Goal: Transaction & Acquisition: Purchase product/service

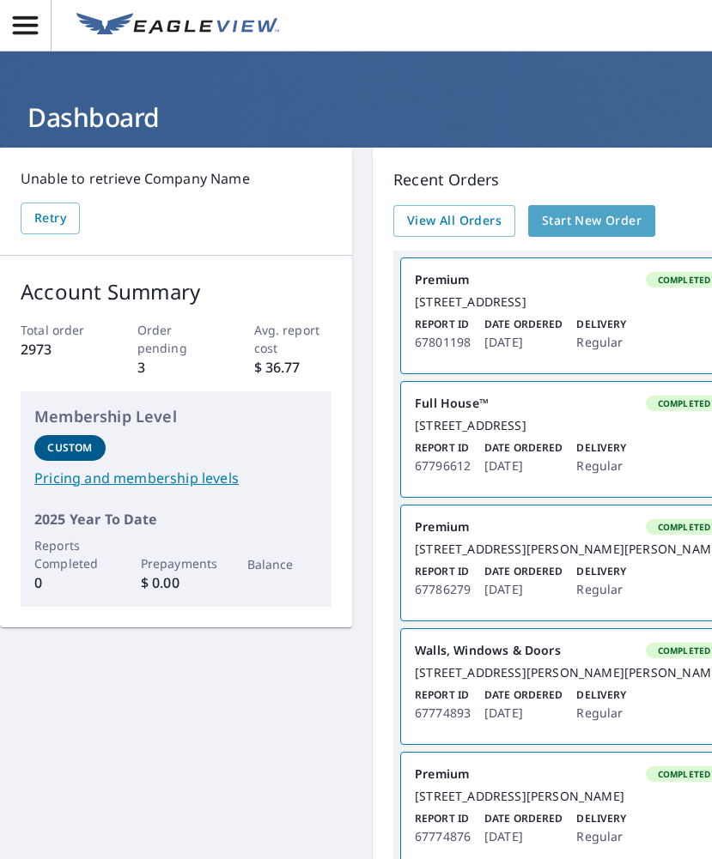
click at [602, 208] on link "Start New Order" at bounding box center [591, 221] width 127 height 32
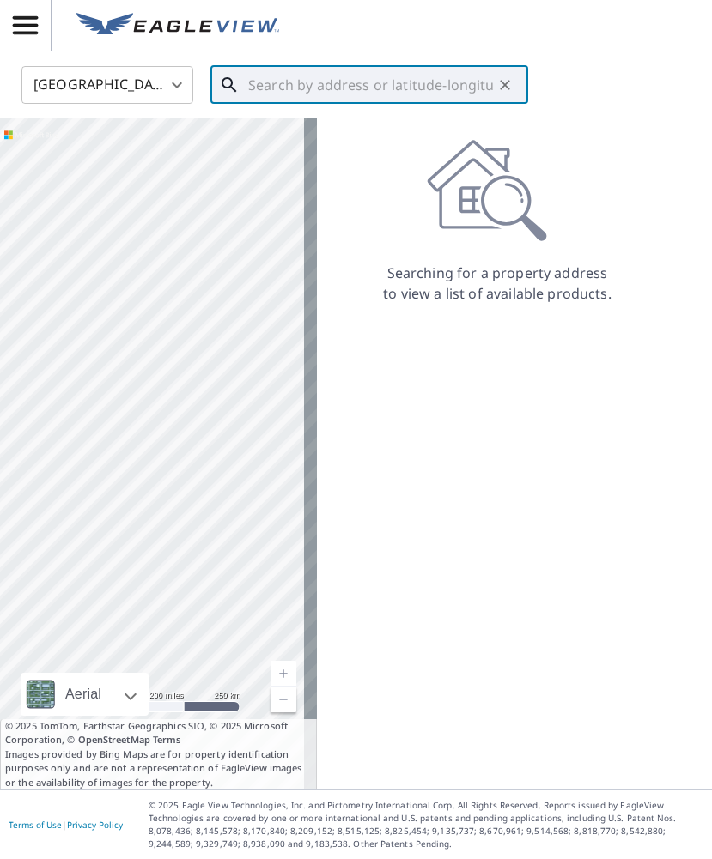
click at [296, 91] on input "text" at bounding box center [370, 85] width 245 height 48
click at [327, 86] on input "[STREET_ADDRESS][PERSON_NAME][PERSON_NAME]" at bounding box center [370, 85] width 245 height 48
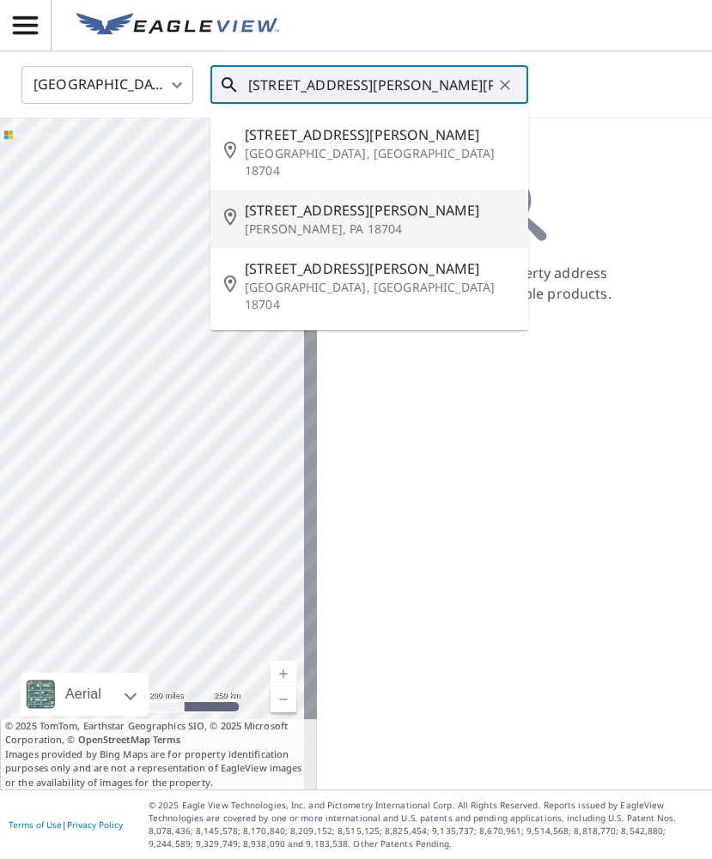
click at [395, 200] on span "[STREET_ADDRESS][PERSON_NAME]" at bounding box center [380, 210] width 270 height 21
type input "[STREET_ADDRESS][PERSON_NAME][PERSON_NAME]"
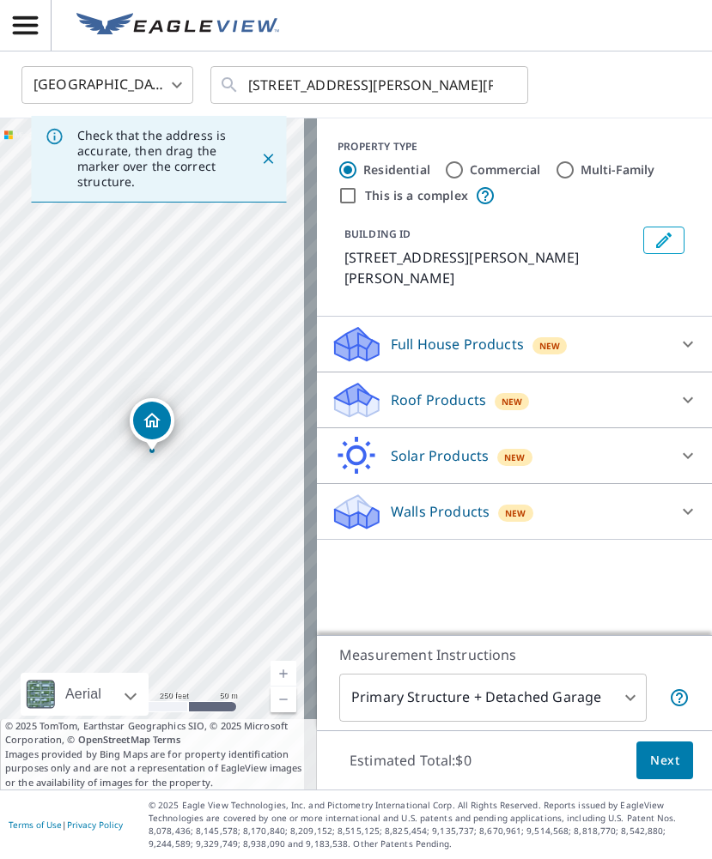
click at [421, 390] on p "Roof Products" at bounding box center [438, 400] width 95 height 21
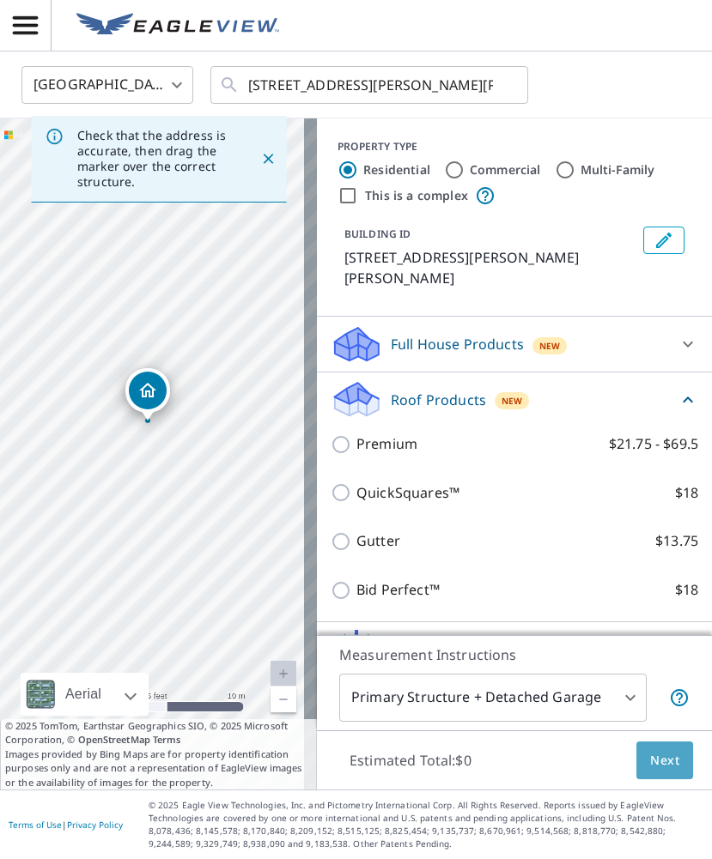
click at [660, 758] on span "Next" at bounding box center [664, 760] width 29 height 21
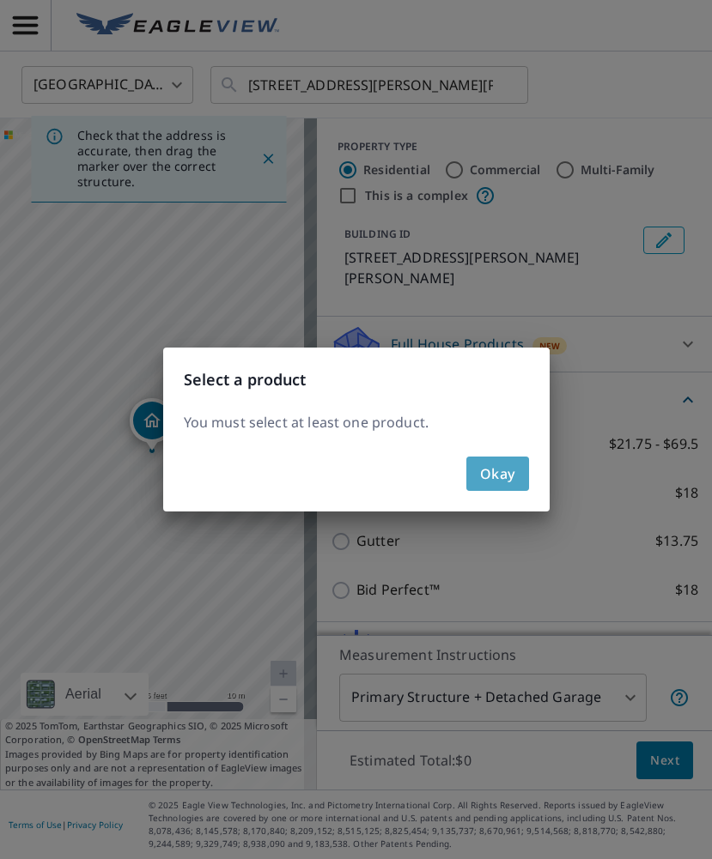
click at [505, 476] on span "Okay" at bounding box center [497, 474] width 35 height 24
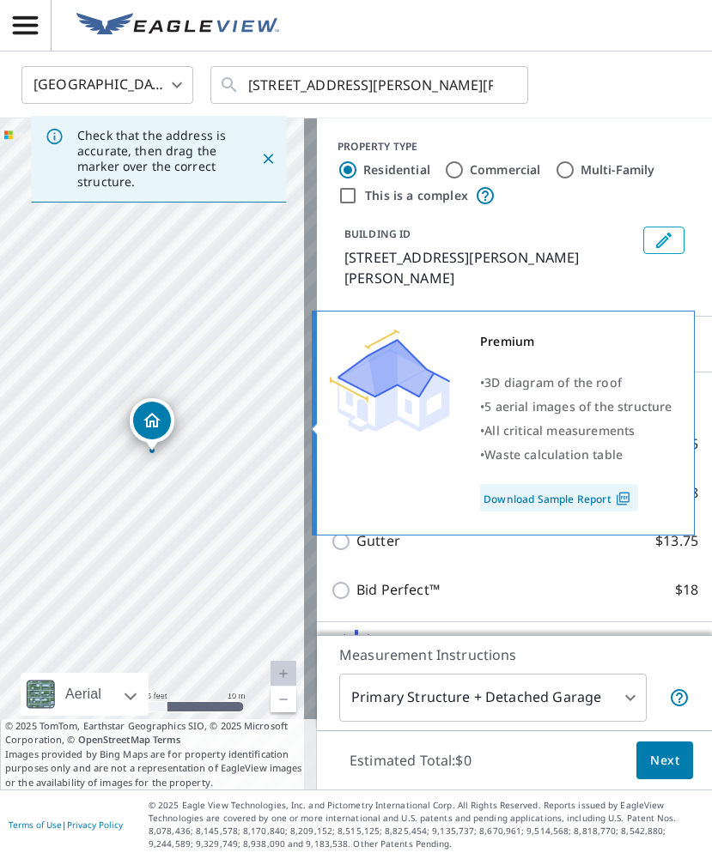
click at [379, 423] on img at bounding box center [390, 381] width 120 height 103
click at [326, 423] on div "Premium • 3D diagram of the roof • 5 aerial images of the structure • All criti…" at bounding box center [503, 423] width 383 height 225
click at [399, 426] on img at bounding box center [390, 381] width 120 height 103
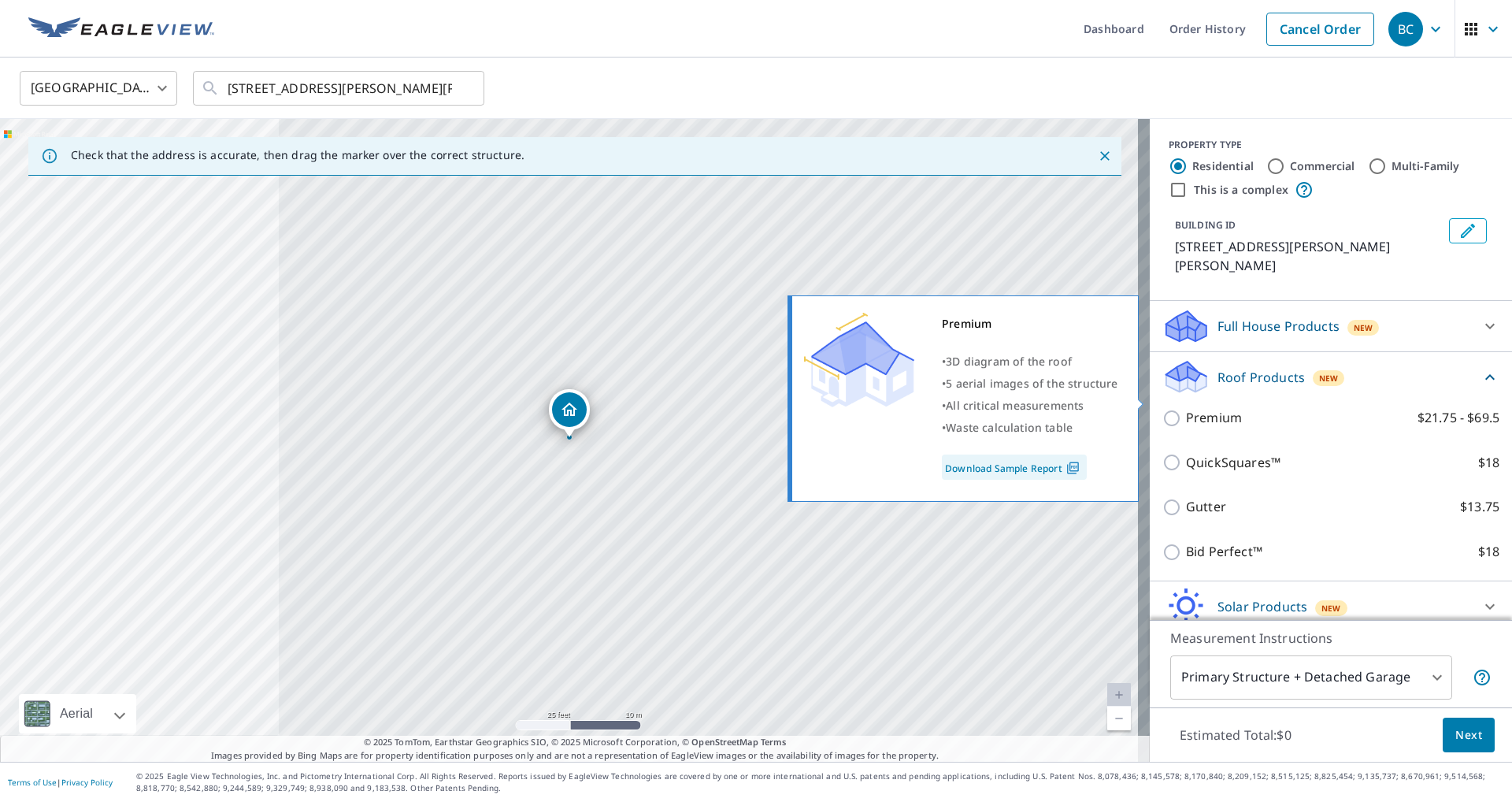
click at [652, 408] on p "Premium" at bounding box center [1214, 418] width 56 height 19
click at [652, 409] on input "Premium $21.75 - $69.5" at bounding box center [1174, 418] width 24 height 19
checkbox input "true"
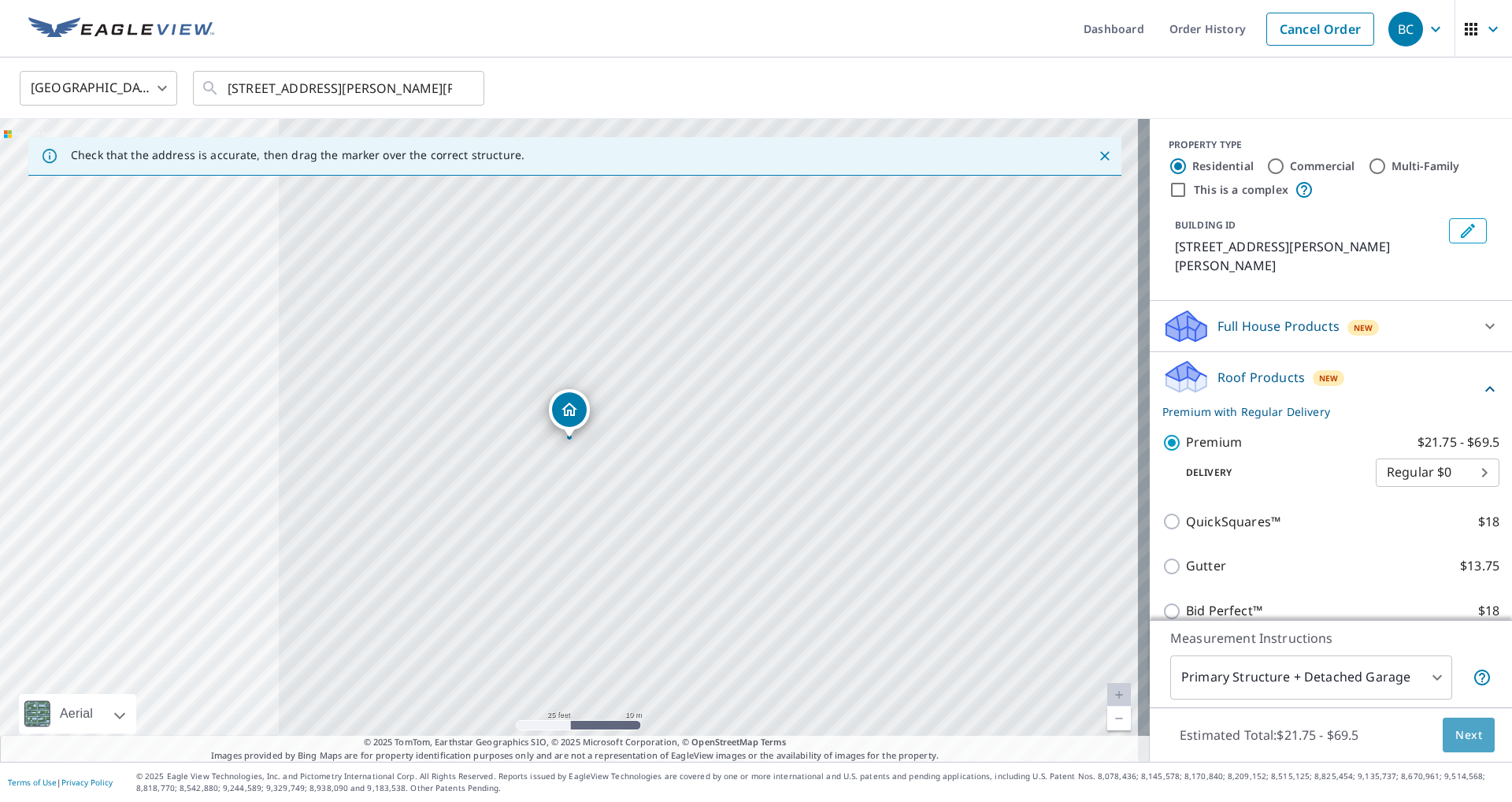
click at [652, 732] on span "Next" at bounding box center [1468, 735] width 27 height 19
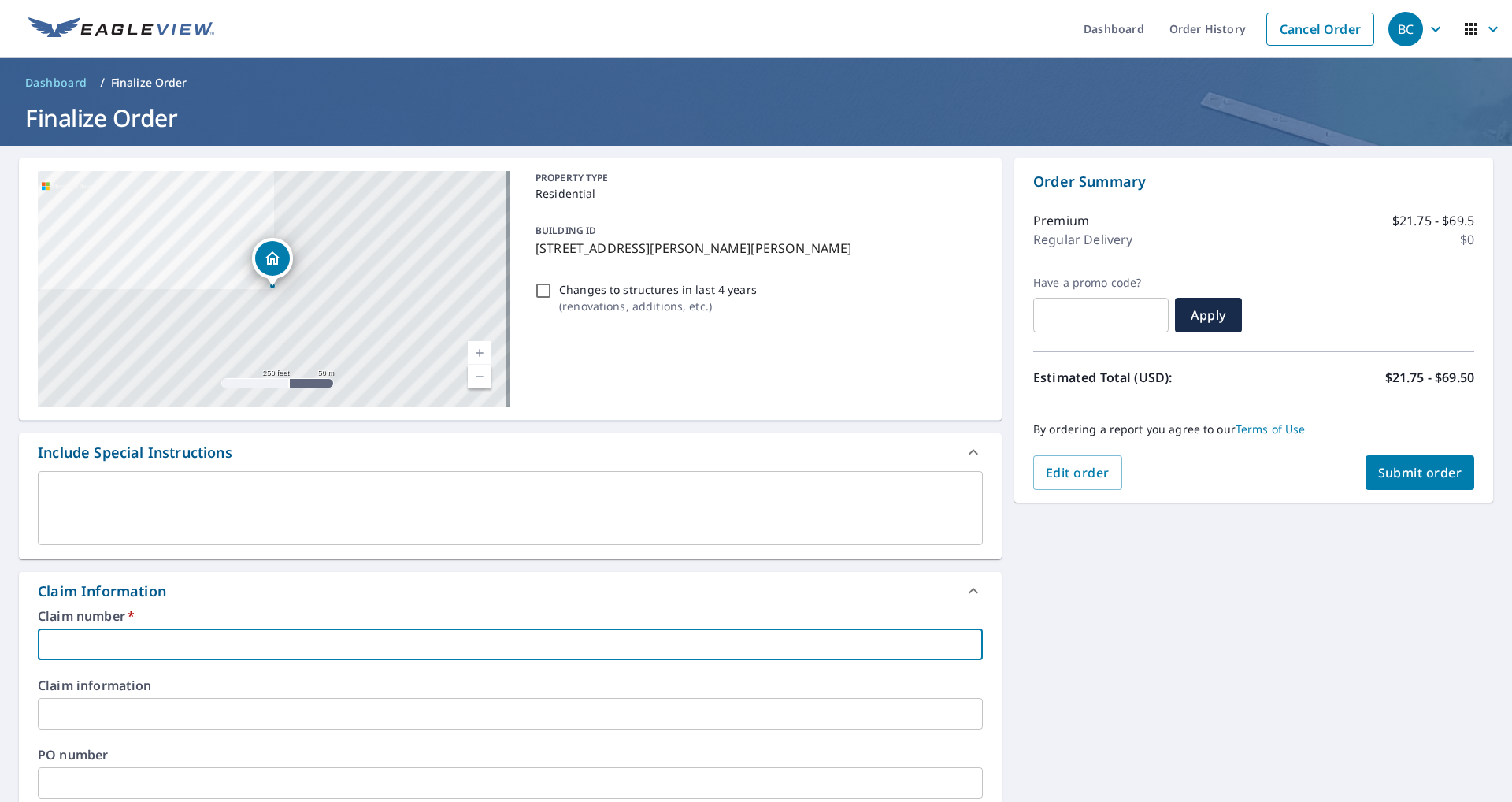
click at [100, 644] on input "text" at bounding box center [510, 644] width 945 height 31
paste input "3605635"
type input "3605635"
checkbox input "true"
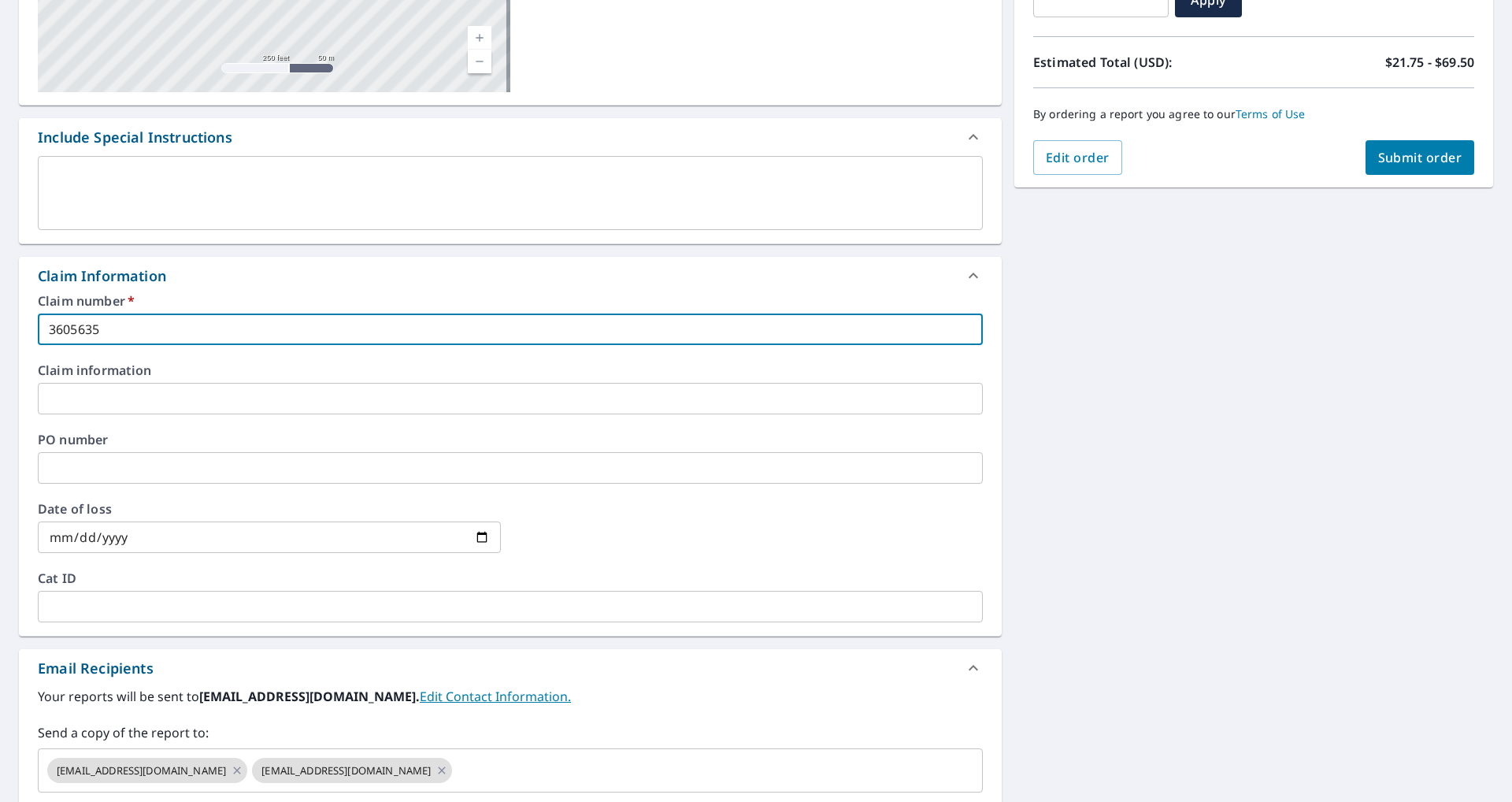
scroll to position [473, 0]
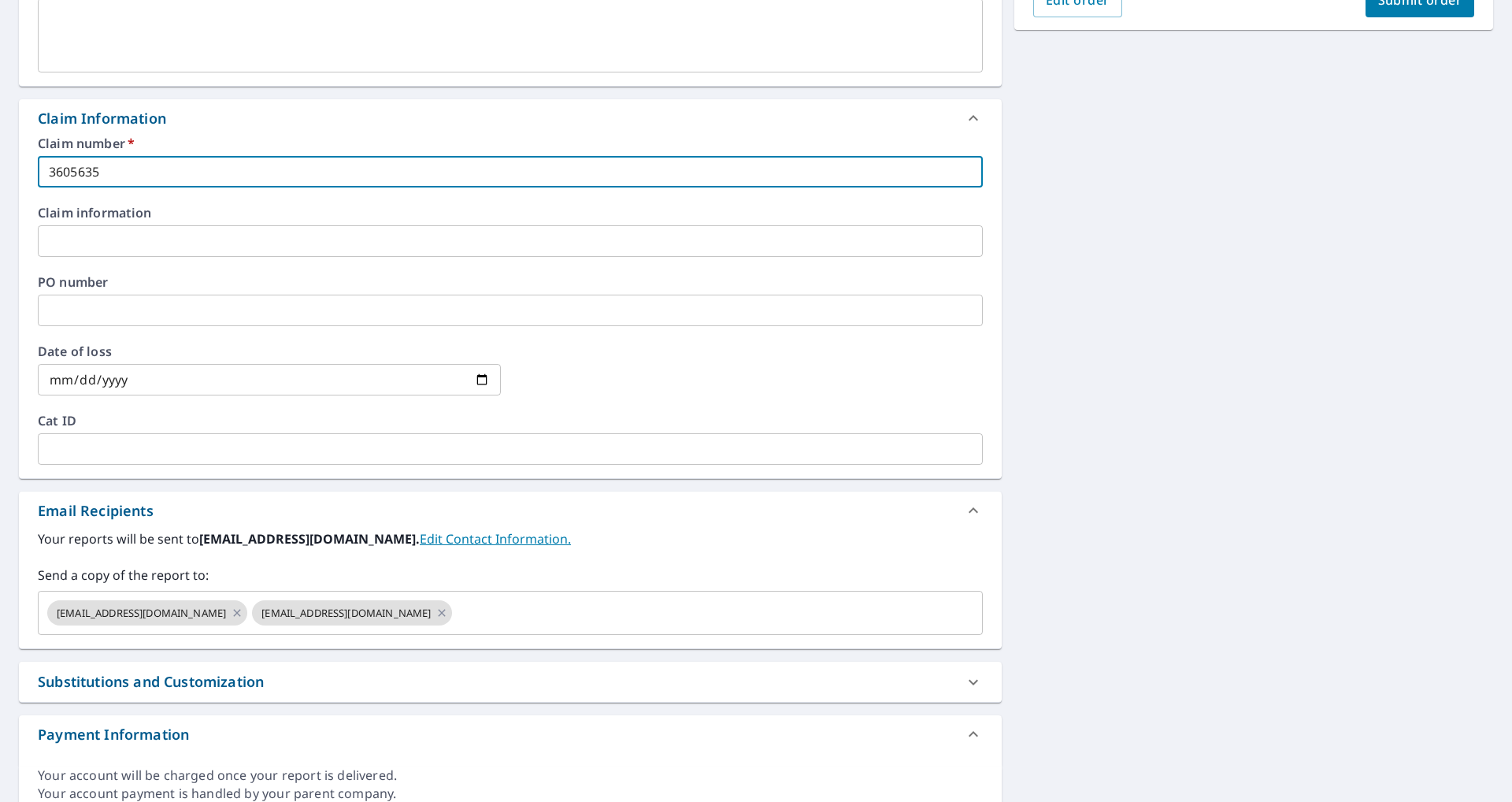
type input "3605635"
click at [477, 378] on input "date" at bounding box center [269, 380] width 463 height 31
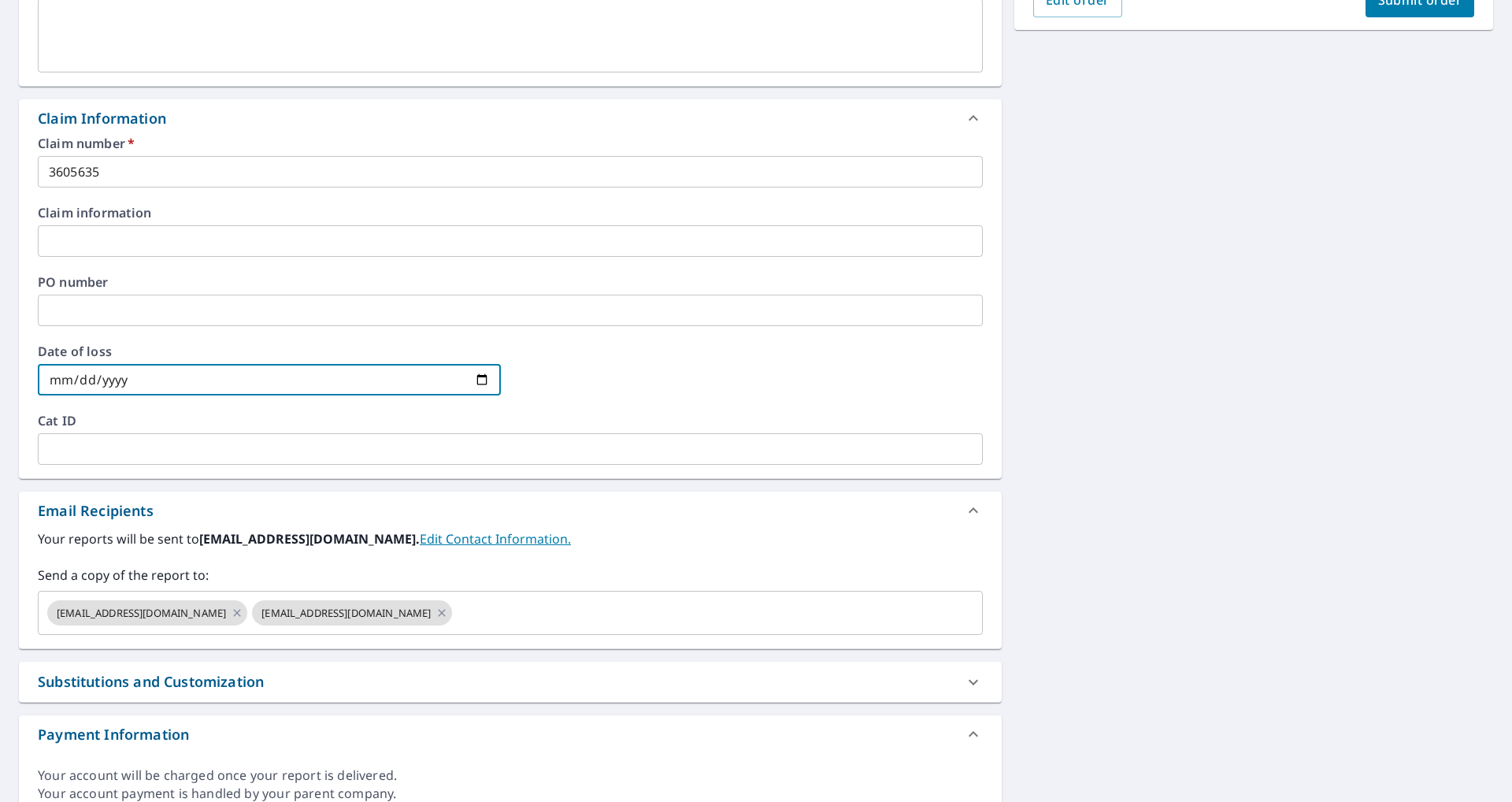
type input "[DATE]"
checkbox input "true"
click at [454, 614] on input "text" at bounding box center [703, 613] width 498 height 30
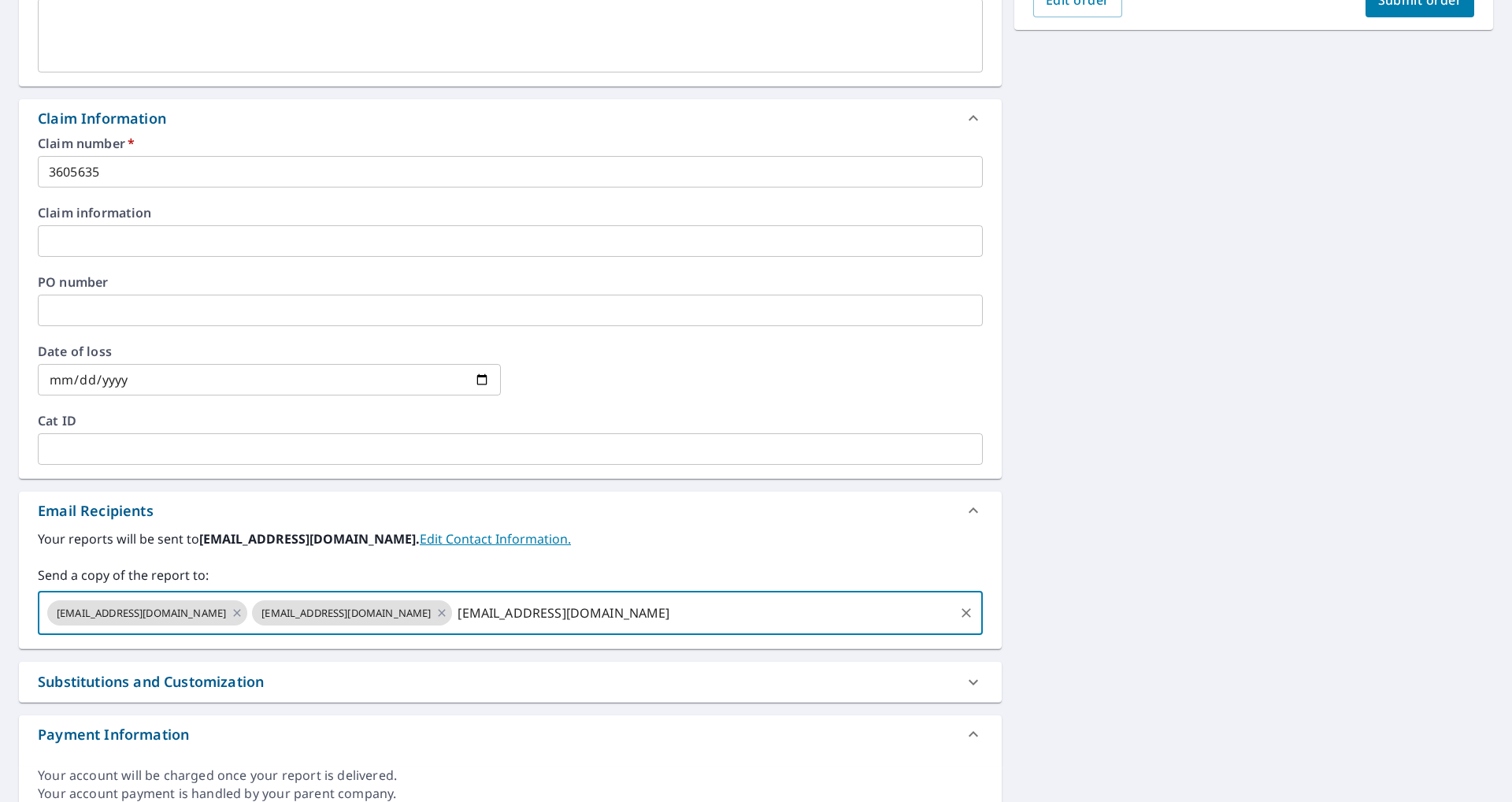
type input "[EMAIL_ADDRESS][DOMAIN_NAME]"
checkbox input "true"
type input "[EMAIL_ADDRESS][DOMAIN_NAME]"
checkbox input "true"
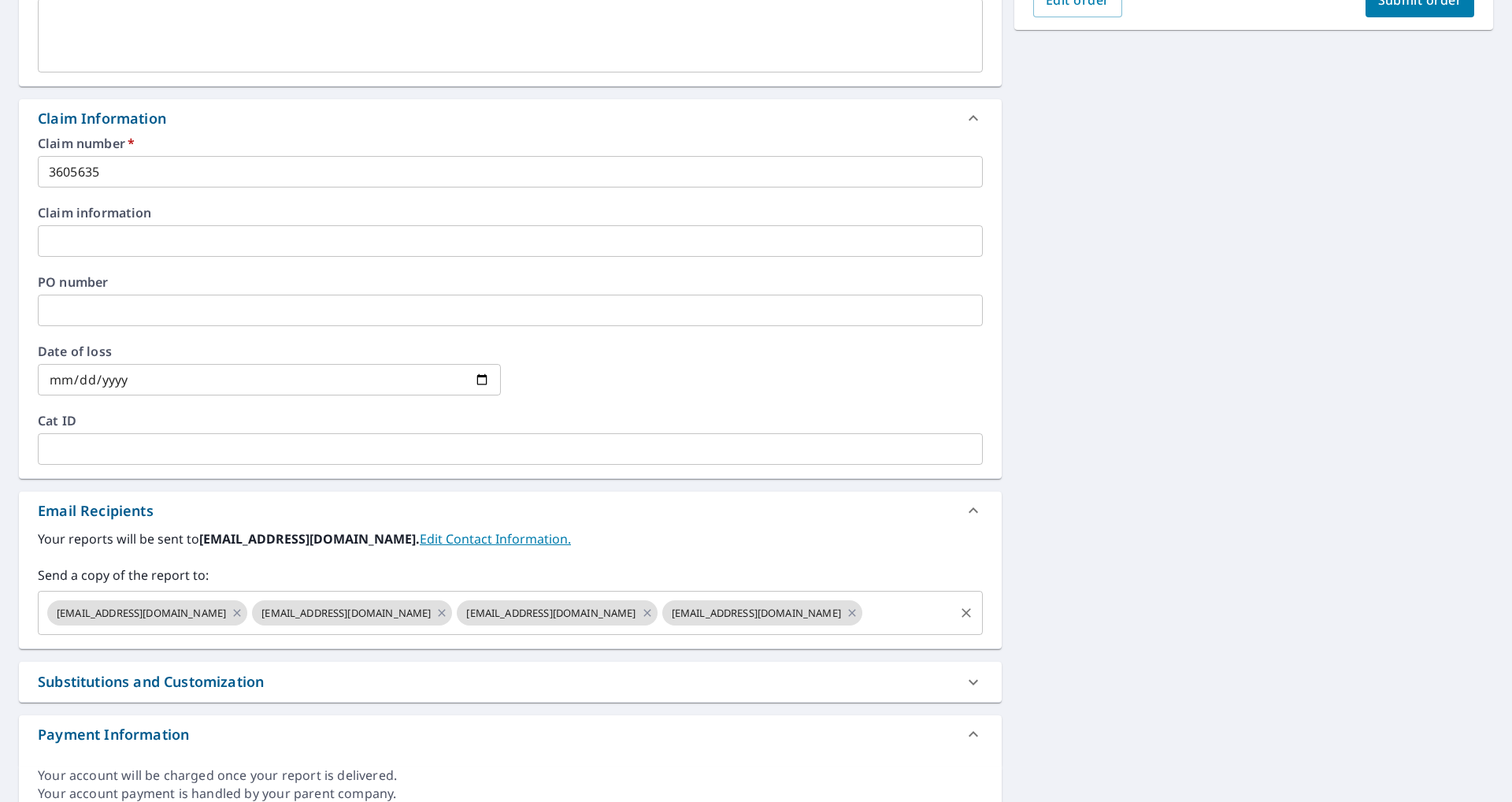
click at [652, 604] on input "text" at bounding box center [908, 613] width 87 height 30
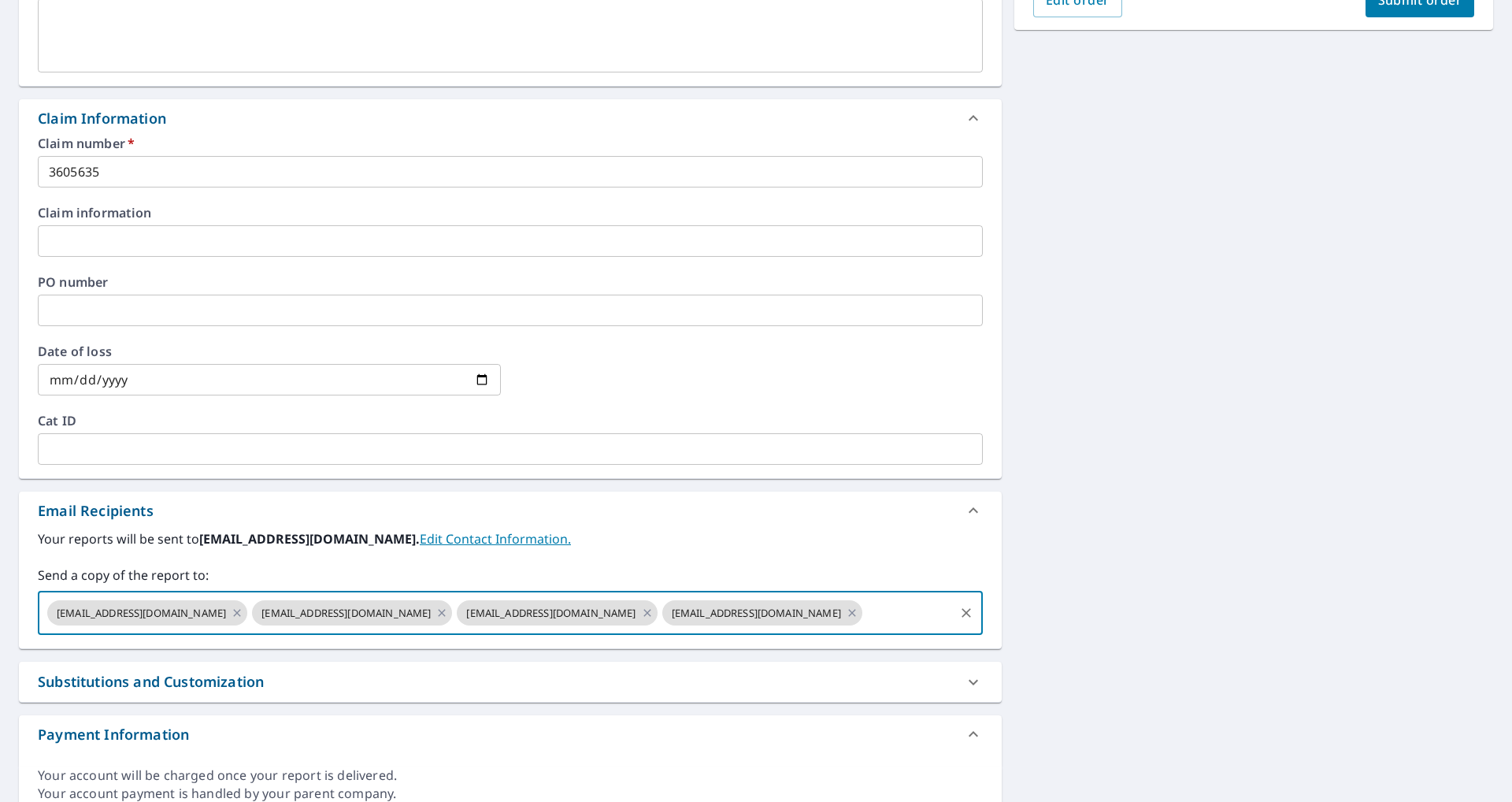
paste input "[EMAIL_ADDRESS][DOMAIN_NAME]"
type input "[EMAIL_ADDRESS][DOMAIN_NAME]"
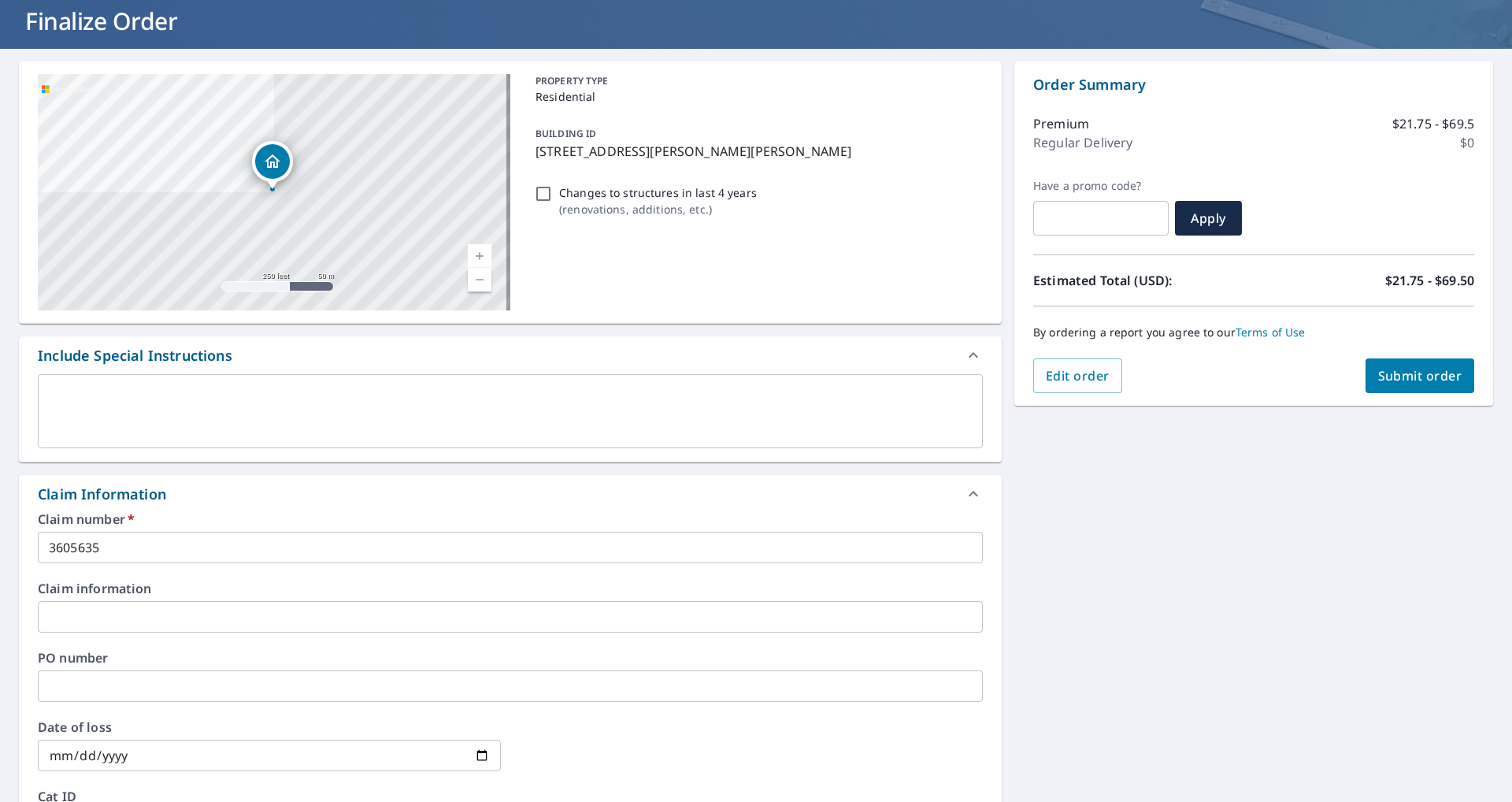
scroll to position [0, 0]
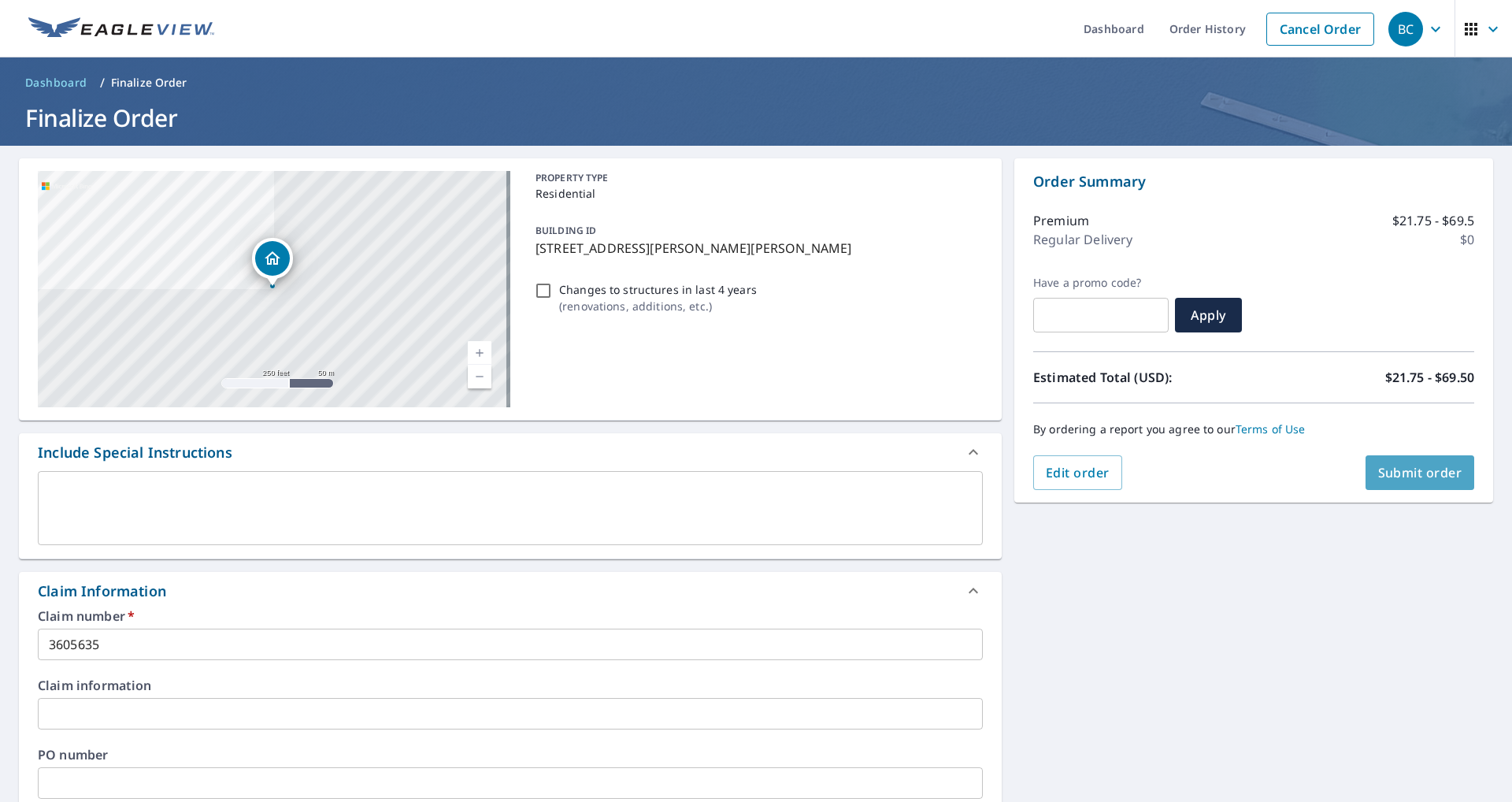
click at [652, 473] on span "Submit order" at bounding box center [1420, 473] width 84 height 17
checkbox input "true"
